Goal: Task Accomplishment & Management: Use online tool/utility

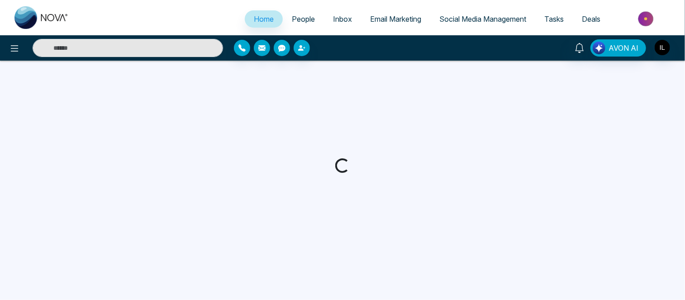
select select "*"
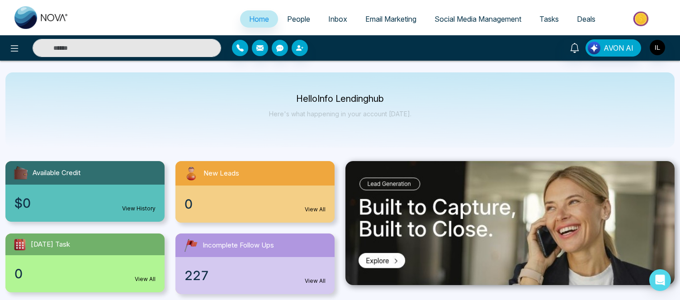
click at [392, 18] on span "Email Marketing" at bounding box center [390, 18] width 51 height 9
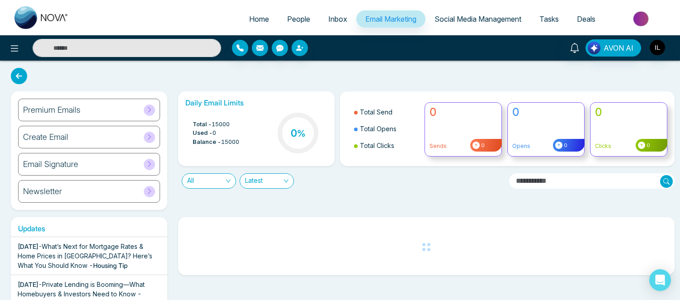
click at [150, 109] on icon at bounding box center [149, 109] width 7 height 7
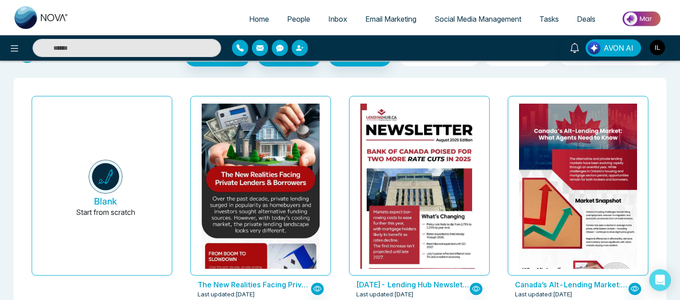
scroll to position [43, 0]
